Goal: Information Seeking & Learning: Understand process/instructions

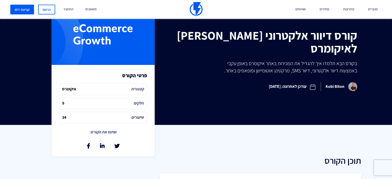
scroll to position [209, 0]
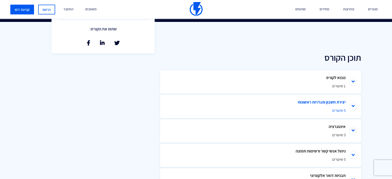
click at [354, 108] on li "יצירת חשבון והגדרות ראשונות 5 שיעורים" at bounding box center [260, 106] width 201 height 23
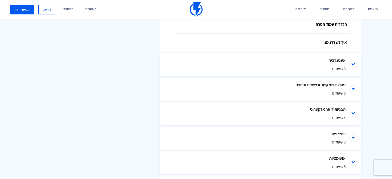
scroll to position [337, 0]
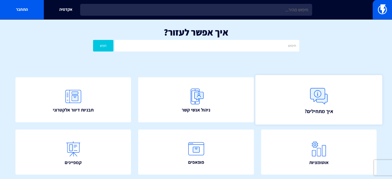
click at [327, 94] on img at bounding box center [318, 96] width 23 height 23
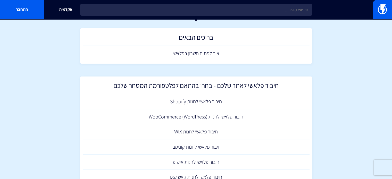
scroll to position [26, 0]
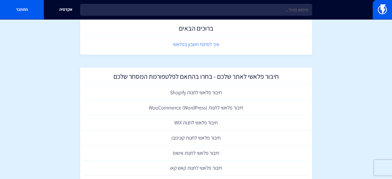
click at [201, 48] on link "איך לפתוח חשבון בפלאשי" at bounding box center [196, 44] width 227 height 15
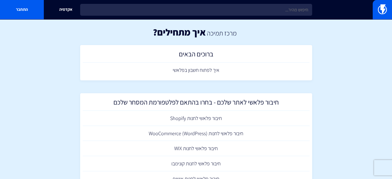
scroll to position [0, 0]
